Goal: Task Accomplishment & Management: Manage account settings

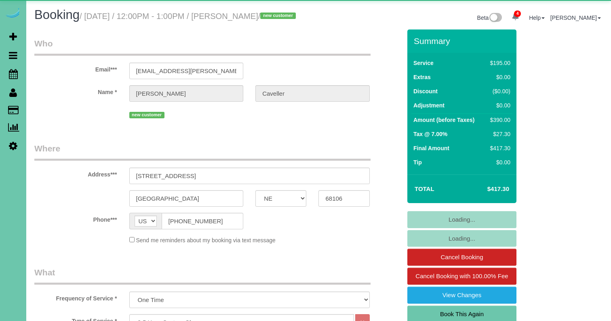
select select "NE"
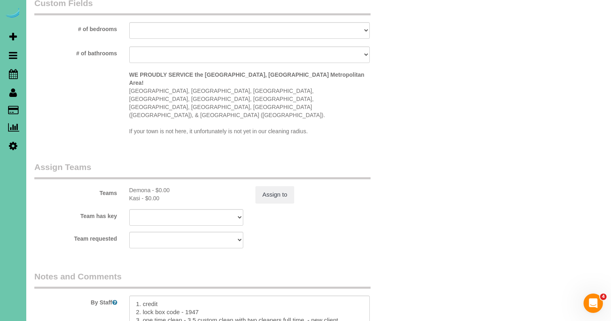
scroll to position [762, 0]
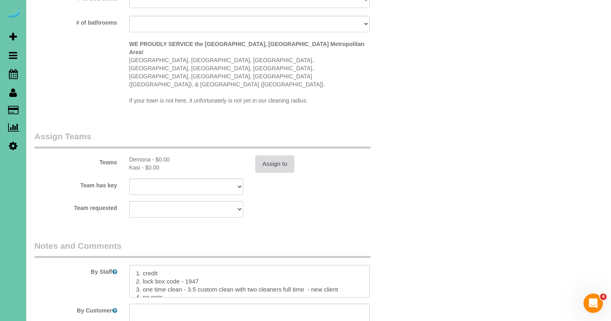
click at [268, 156] on button "Assign to" at bounding box center [274, 164] width 39 height 17
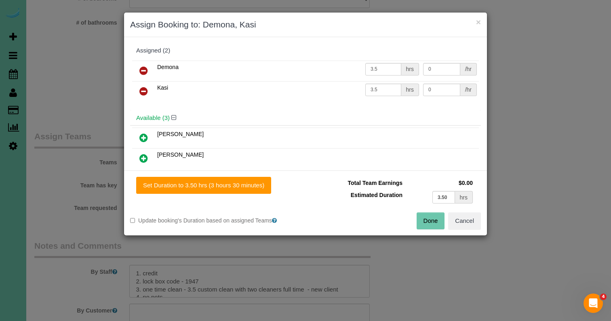
click at [144, 87] on icon at bounding box center [143, 91] width 8 height 10
click at [426, 220] on button "Done" at bounding box center [431, 221] width 28 height 17
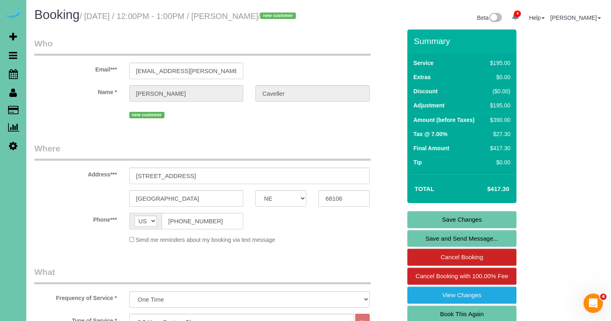
scroll to position [0, 0]
click at [442, 228] on link "Save Changes" at bounding box center [461, 219] width 109 height 17
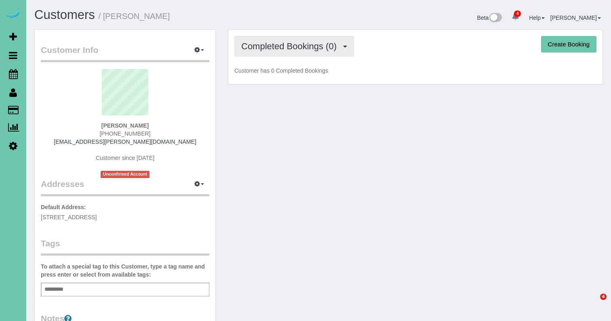
click at [285, 48] on span "Completed Bookings (0)" at bounding box center [290, 46] width 99 height 10
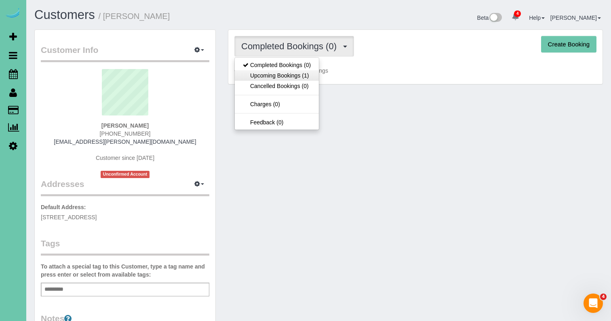
click at [289, 72] on link "Upcoming Bookings (1)" at bounding box center [277, 75] width 84 height 11
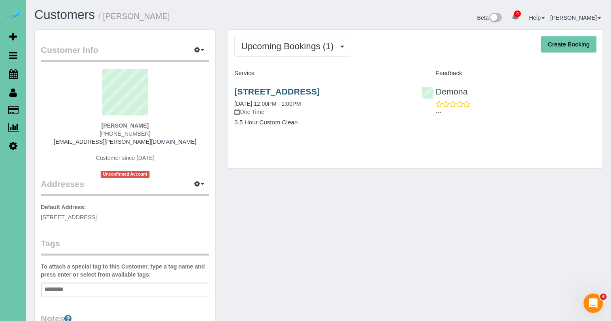
click at [305, 92] on link "[STREET_ADDRESS]" at bounding box center [276, 91] width 85 height 9
click at [369, 32] on div "Upcoming Bookings (1) Completed Bookings (0) Upcoming Bookings (1) Cancelled Bo…" at bounding box center [415, 99] width 374 height 139
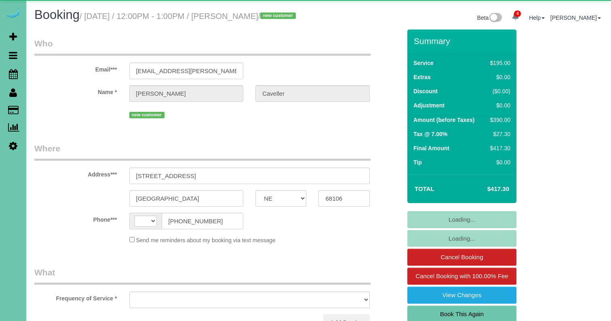
select select "NE"
select select "string:[GEOGRAPHIC_DATA]"
select select "object:419"
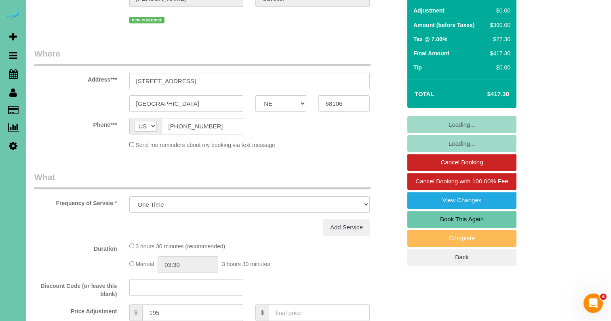
scroll to position [99, 0]
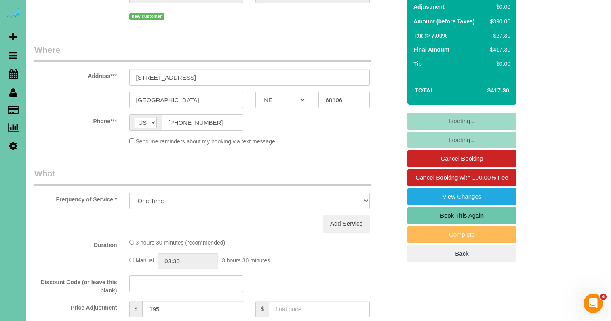
select select "string:fspay-77f0fde8-3794-49ff-ad6f-3e9dddfe656a"
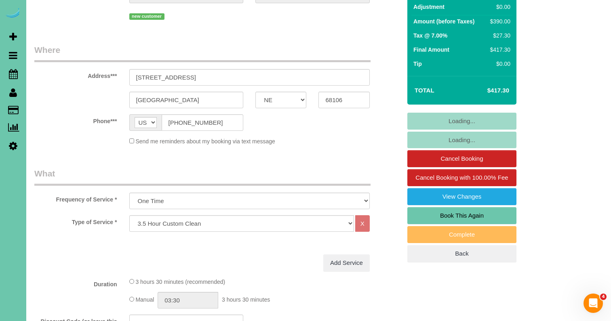
select select "object:936"
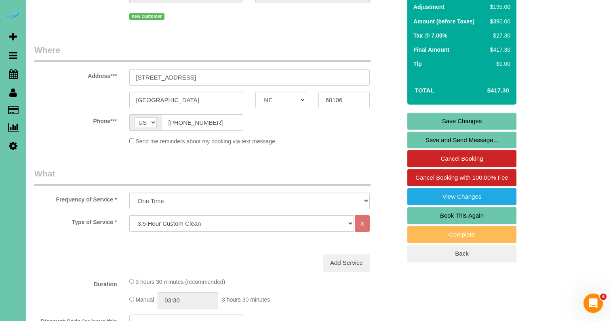
click at [415, 224] on link "Book This Again" at bounding box center [461, 215] width 109 height 17
select select "NE"
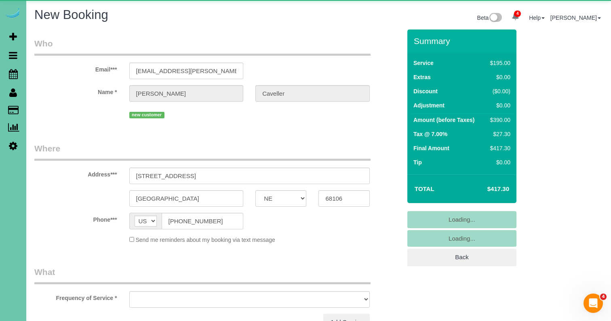
select select "object:1477"
select select "string:fspay-77f0fde8-3794-49ff-ad6f-3e9dddfe656a"
select select "object:1481"
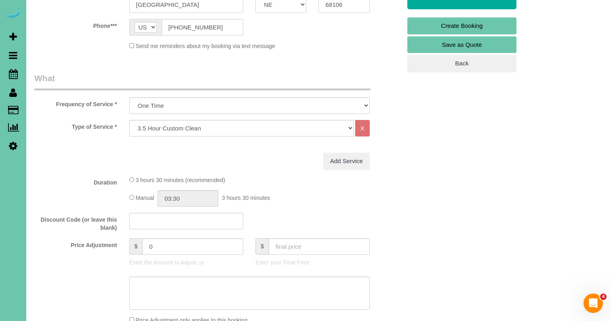
scroll to position [206, 0]
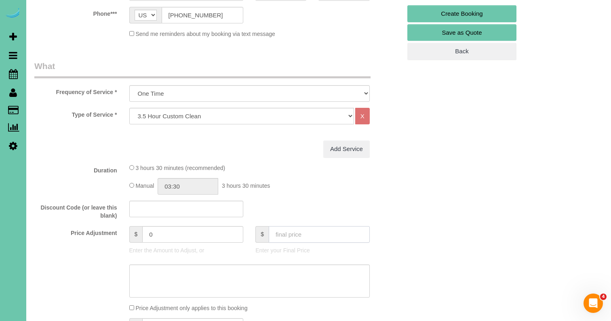
click at [289, 232] on input "text" at bounding box center [319, 234] width 101 height 17
type input "0"
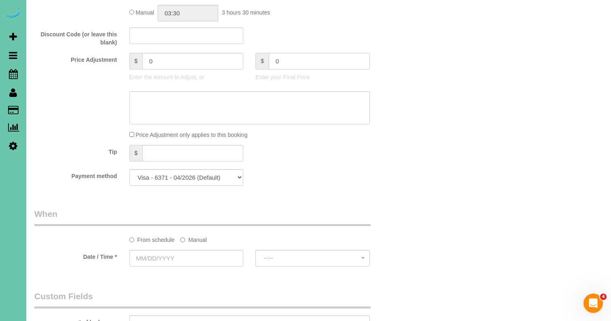
type input "-195"
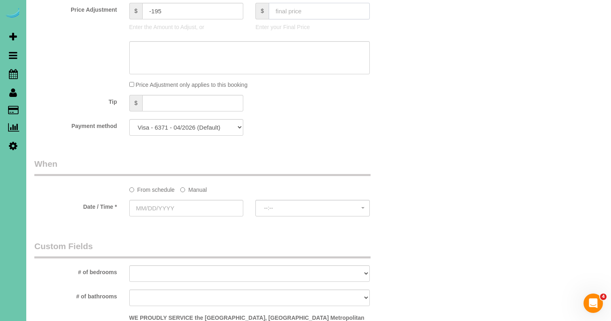
scroll to position [441, 0]
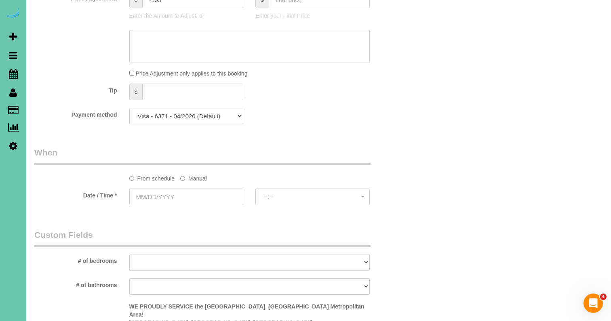
click at [201, 176] on label "Manual" at bounding box center [193, 177] width 27 height 11
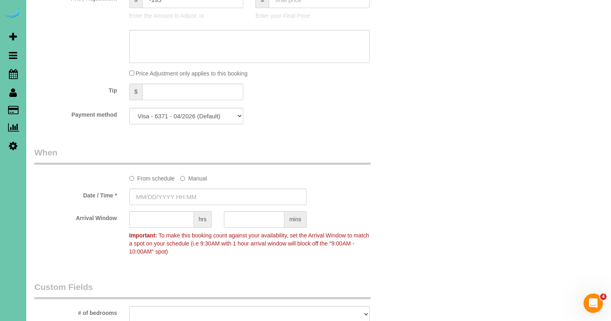
click at [188, 204] on sui-booking-spot "From schedule Manual Date / Time * Arrival Window hrs mins Important: To make t…" at bounding box center [217, 203] width 367 height 113
type input "09/16/2025 8:00AM"
click at [189, 198] on input "09/16/2025 8:00AM" at bounding box center [217, 197] width 177 height 17
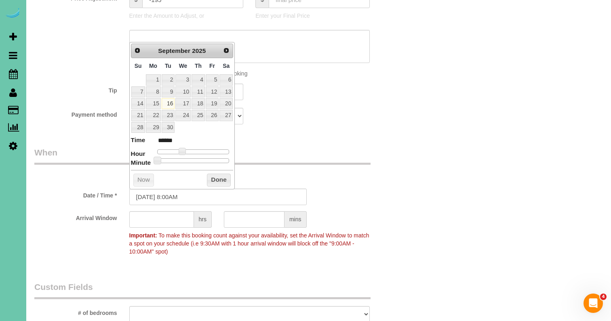
click at [219, 178] on button "Done" at bounding box center [219, 180] width 24 height 13
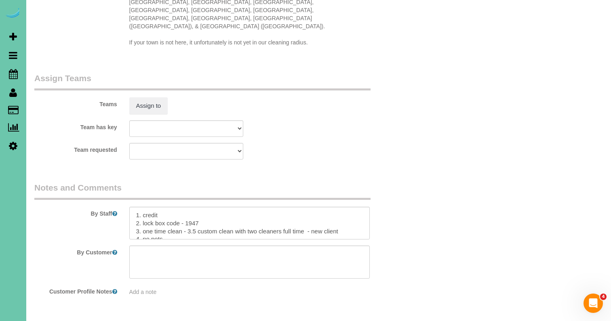
scroll to position [813, 0]
click at [148, 98] on button "Assign to" at bounding box center [148, 106] width 39 height 17
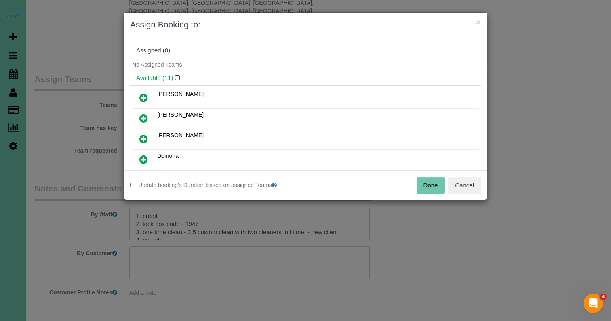
click at [143, 158] on icon at bounding box center [143, 160] width 8 height 10
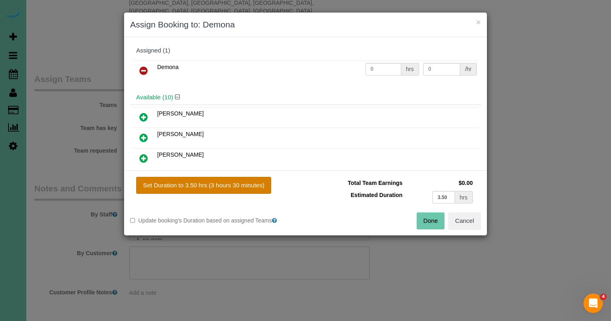
click at [176, 185] on button "Set Duration to 3.50 hrs (3 hours 30 minutes)" at bounding box center [203, 185] width 135 height 17
type input "3.50"
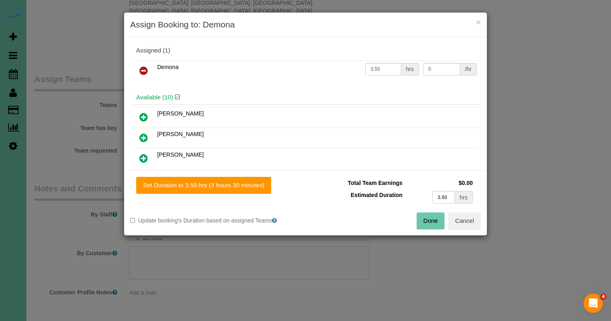
click at [437, 214] on button "Done" at bounding box center [431, 221] width 28 height 17
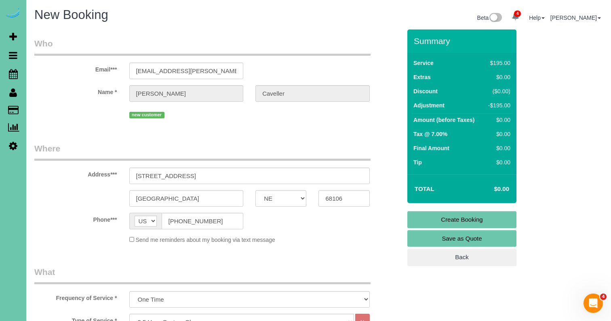
scroll to position [0, 0]
click at [428, 222] on link "Create Booking" at bounding box center [461, 219] width 109 height 17
